Goal: Task Accomplishment & Management: Use online tool/utility

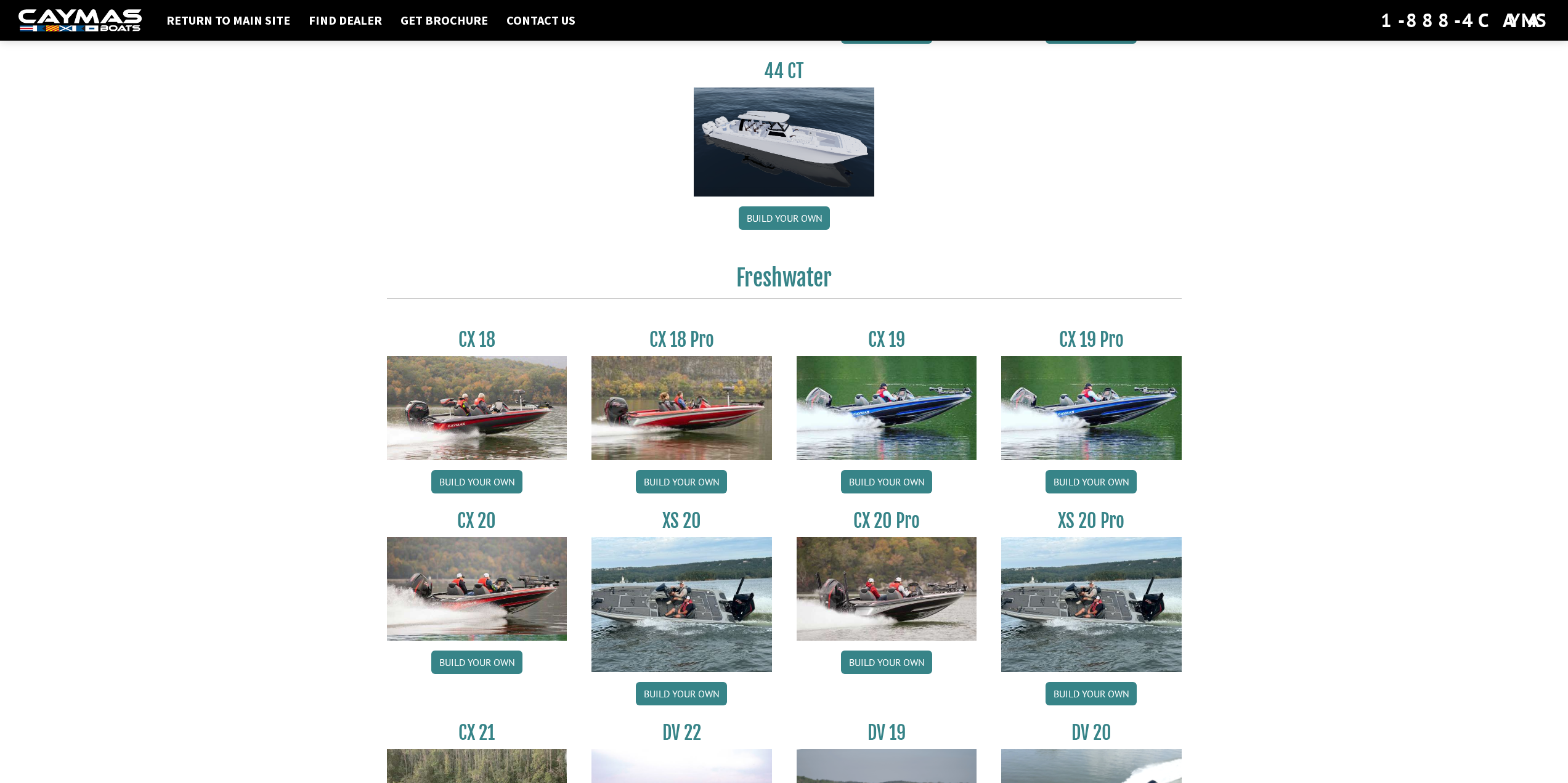
scroll to position [802, 0]
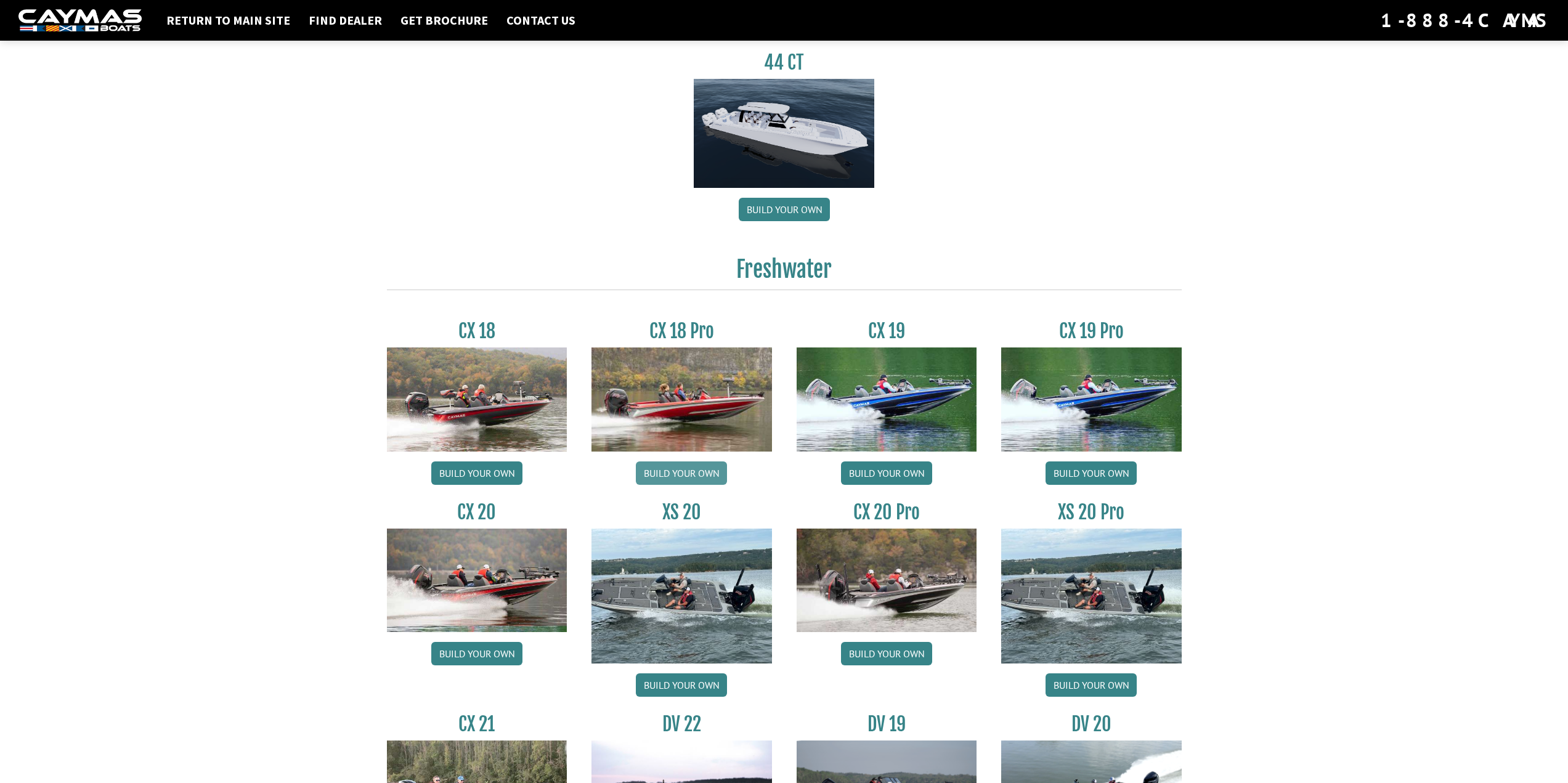
click at [696, 473] on link "Build your own" at bounding box center [681, 473] width 91 height 24
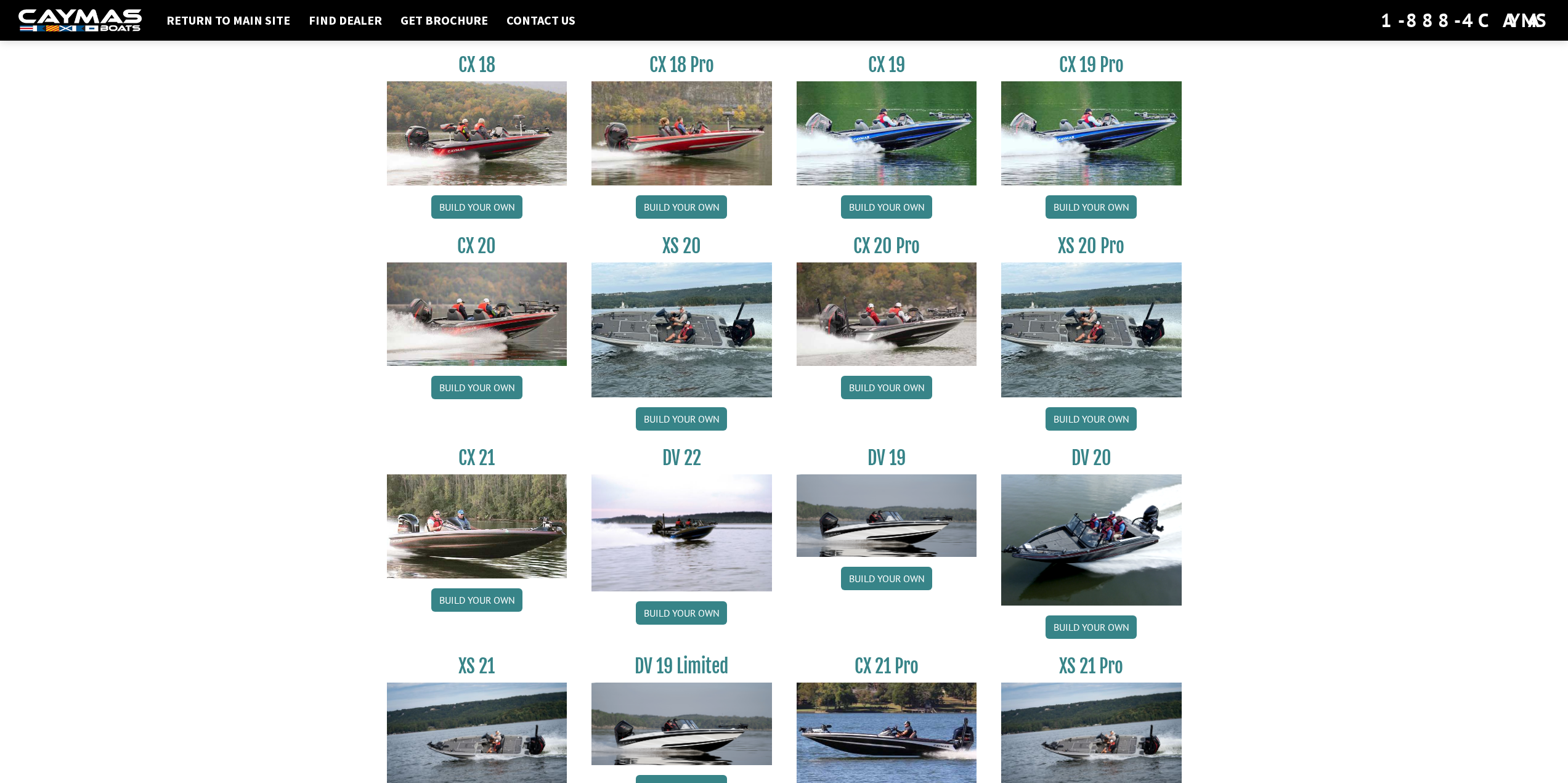
scroll to position [867, 0]
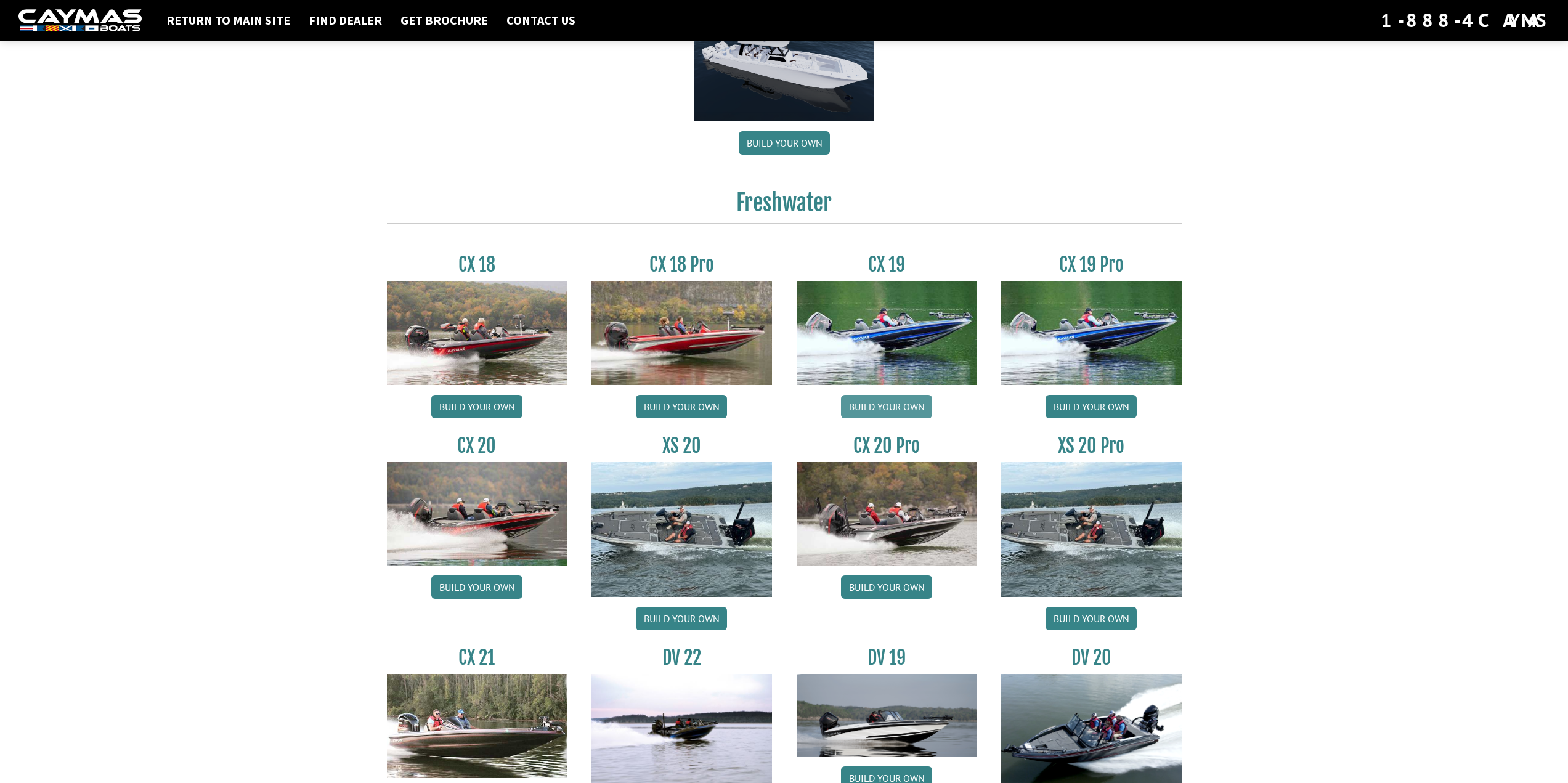
click at [906, 407] on link "Build your own" at bounding box center [887, 407] width 91 height 24
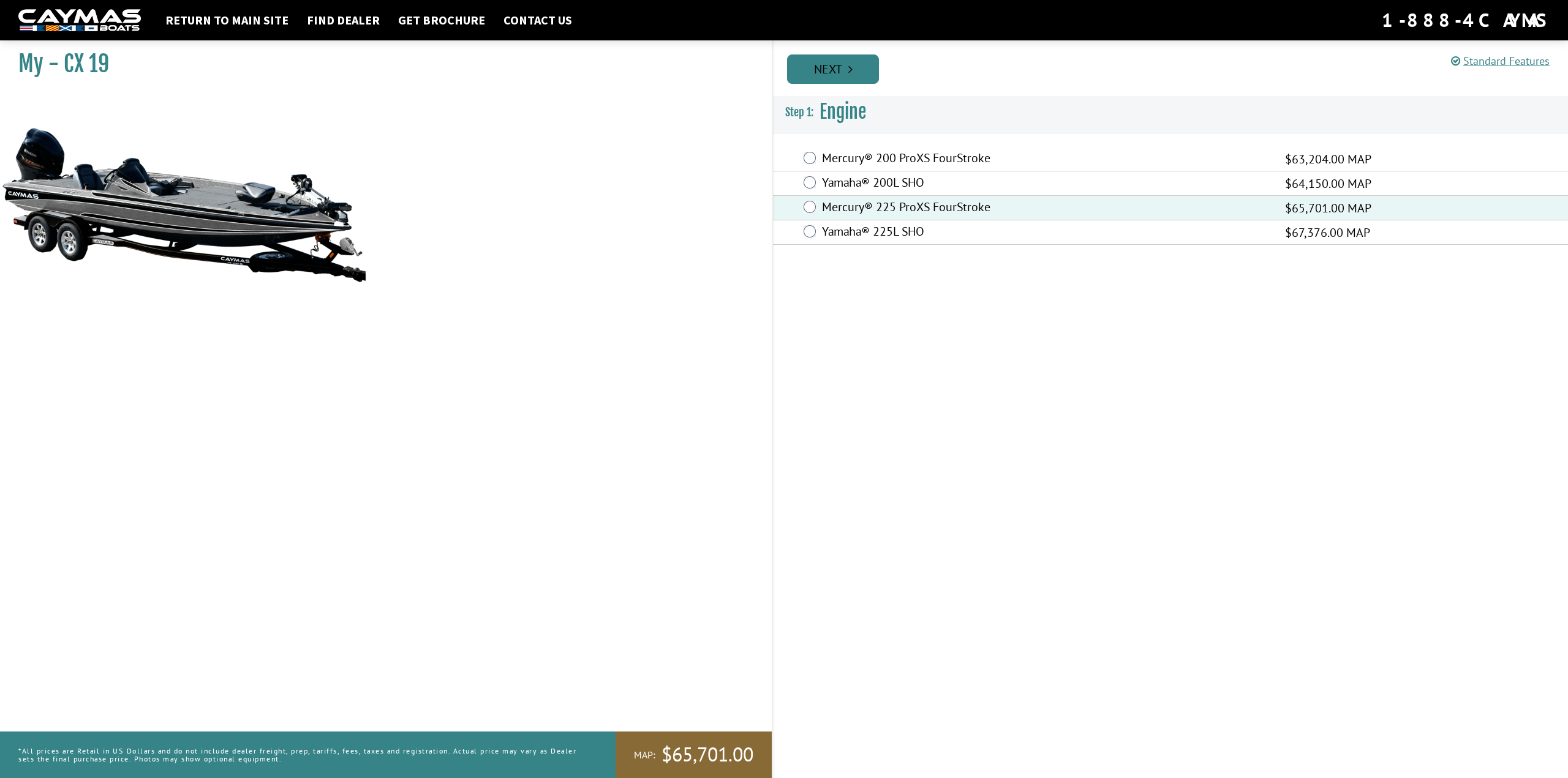
click at [830, 60] on link "Next" at bounding box center [833, 69] width 92 height 29
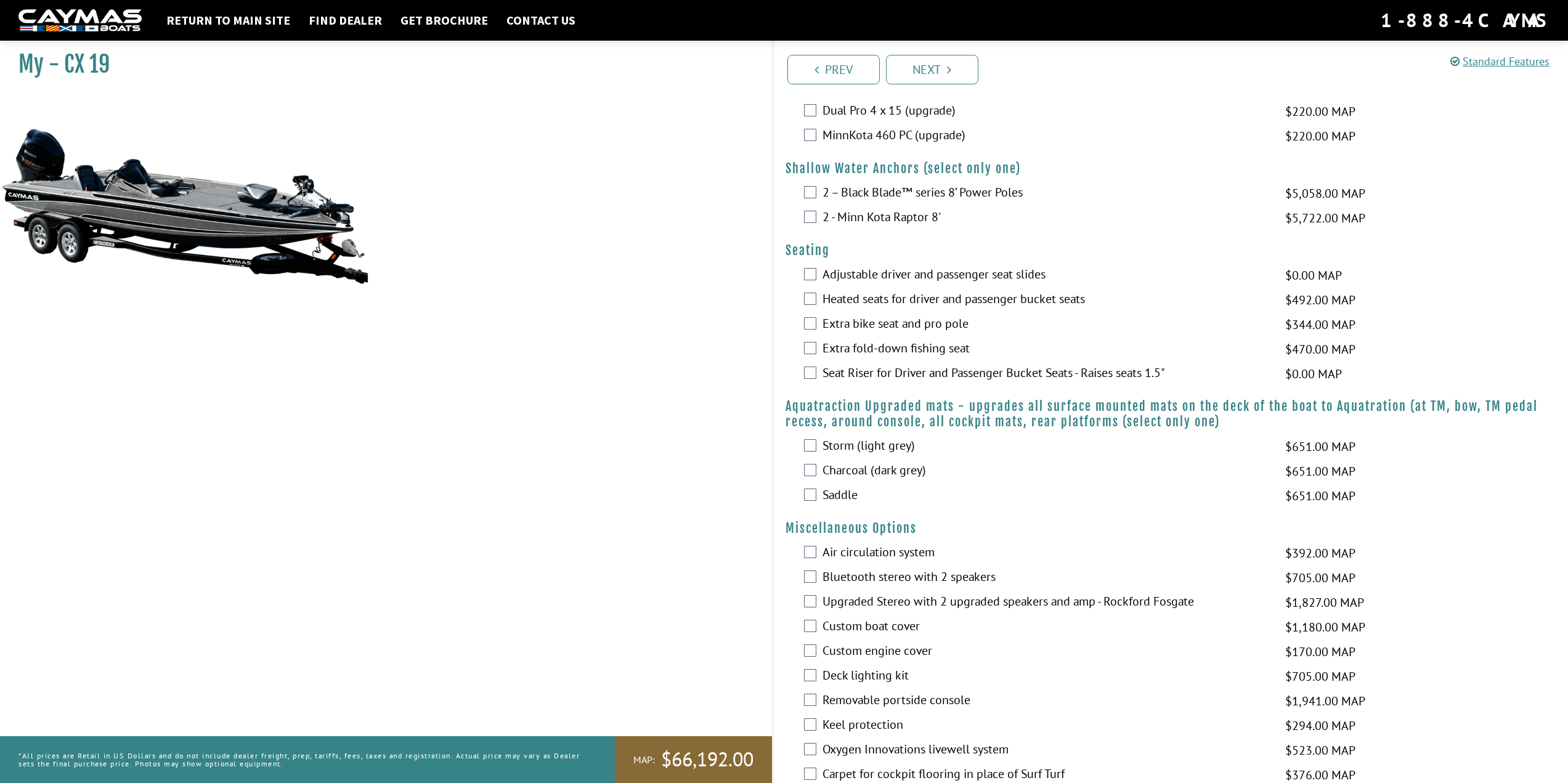
scroll to position [739, 0]
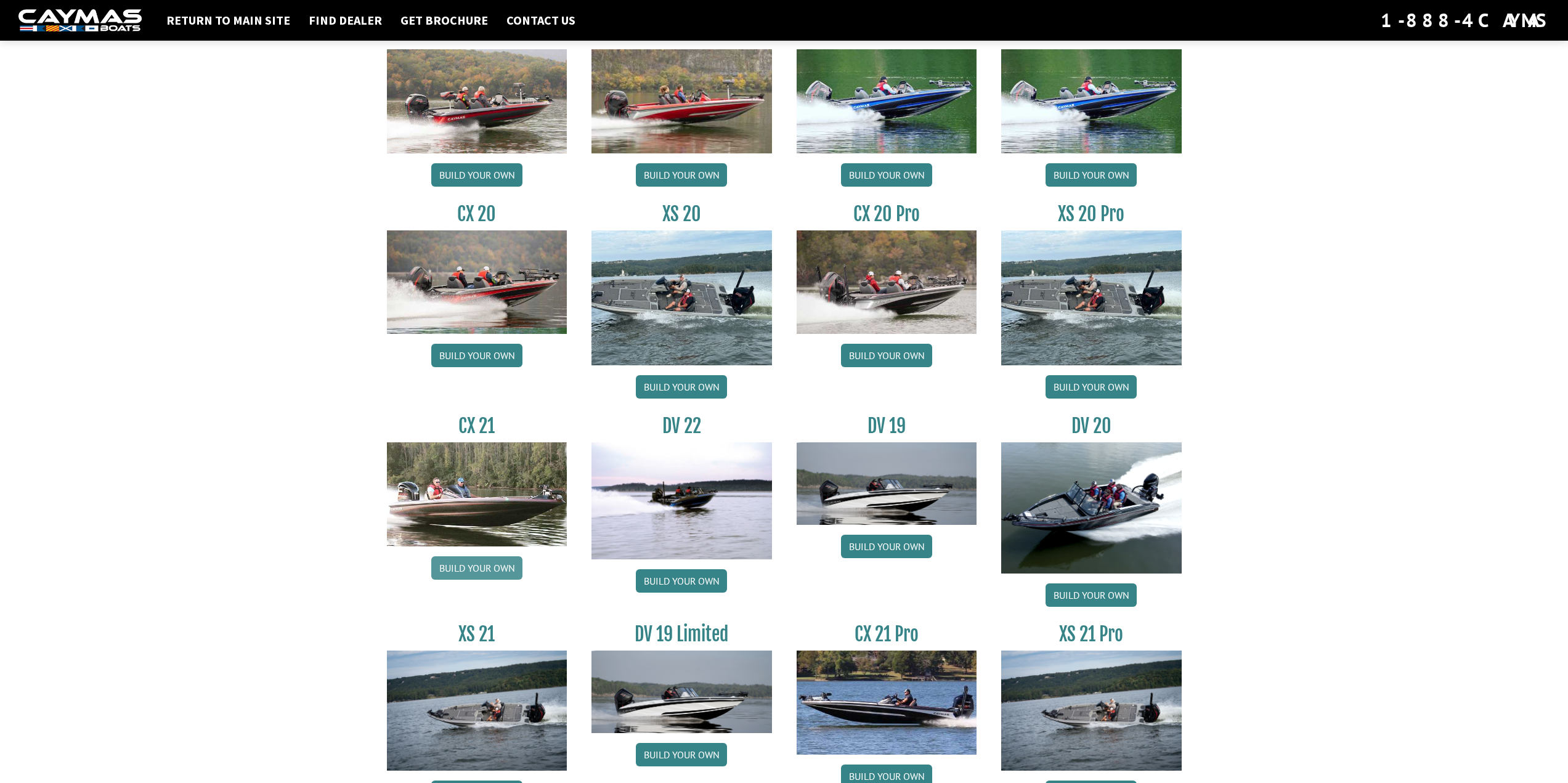
scroll to position [1171, 0]
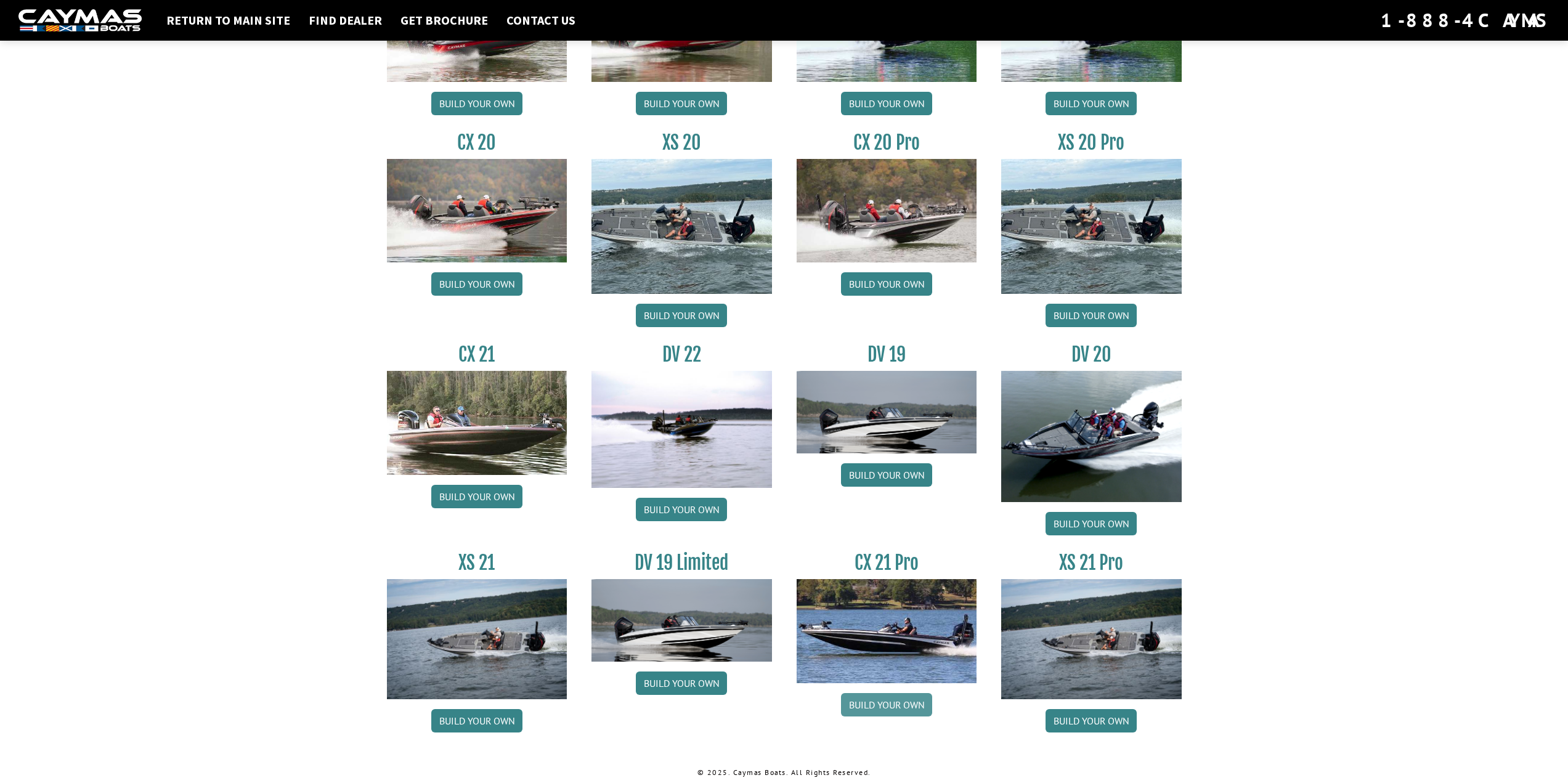
click at [876, 702] on link "Build your own" at bounding box center [887, 705] width 91 height 24
